Goal: Unclear

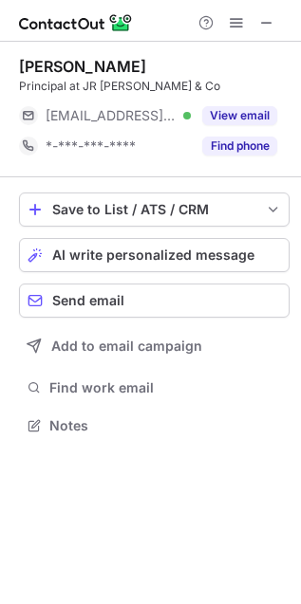
scroll to position [9, 9]
click at [273, 24] on span at bounding box center [266, 22] width 15 height 15
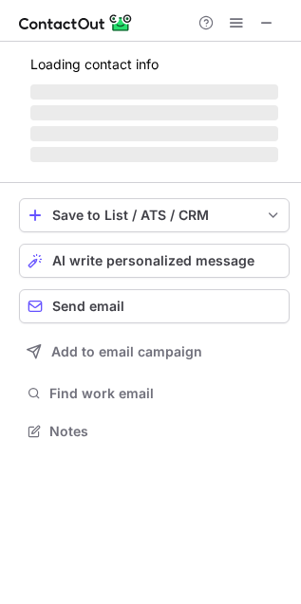
scroll to position [9, 9]
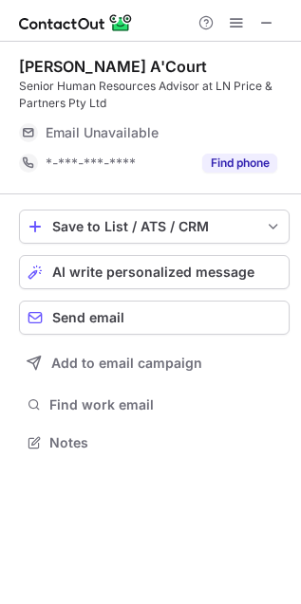
scroll to position [430, 301]
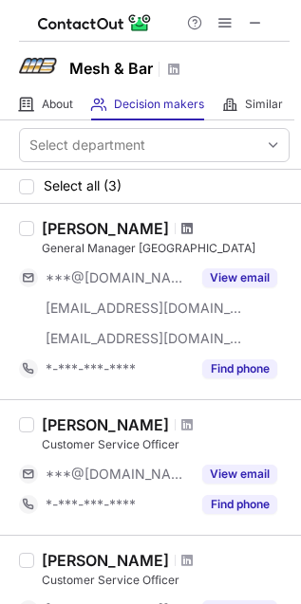
click at [181, 228] on span at bounding box center [186, 228] width 11 height 15
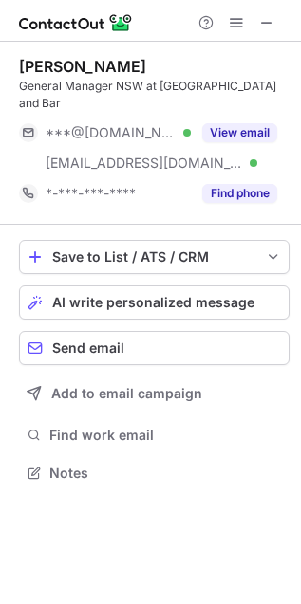
scroll to position [442, 301]
click at [273, 15] on span at bounding box center [266, 22] width 15 height 15
